Goal: Navigation & Orientation: Find specific page/section

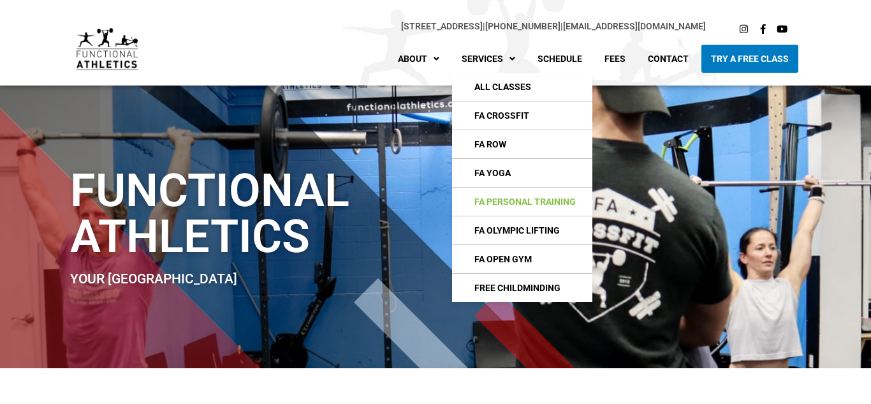
click at [533, 201] on link "FA Personal Training" at bounding box center [522, 201] width 140 height 28
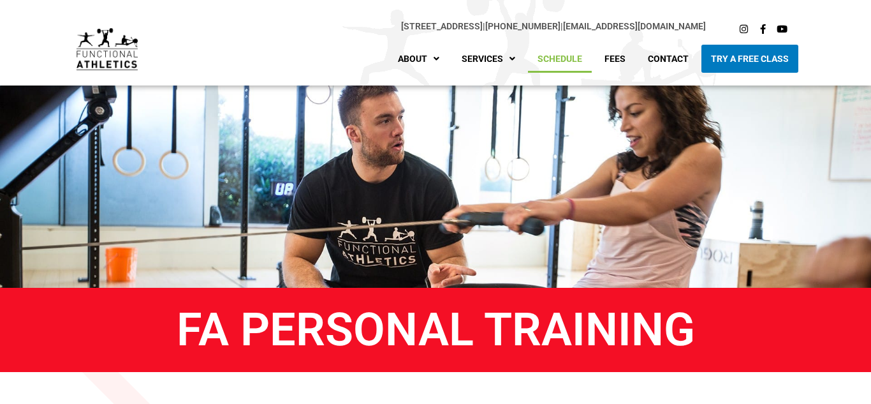
click at [565, 59] on link "Schedule" at bounding box center [560, 59] width 64 height 28
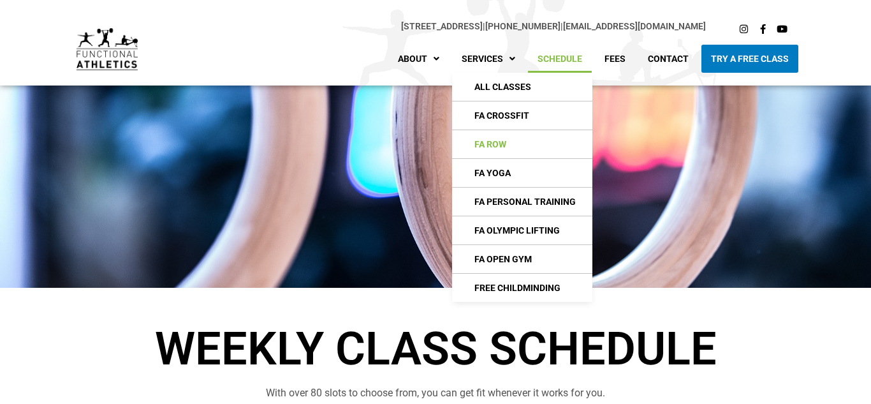
click at [495, 142] on link "FA Row" at bounding box center [522, 144] width 140 height 28
